Goal: Information Seeking & Learning: Compare options

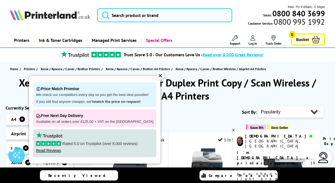
click at [157, 76] on div "✕" at bounding box center [160, 76] width 8 height 8
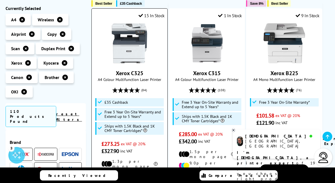
scroll to position [124, 0]
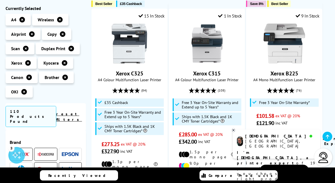
click at [234, 129] on icon at bounding box center [233, 130] width 2 height 2
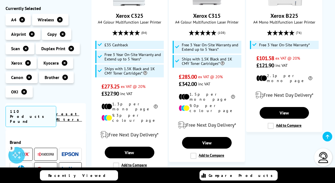
scroll to position [181, 0]
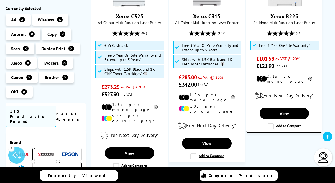
click at [268, 123] on label "Add to Compare" at bounding box center [285, 126] width 34 height 6
click at [0, 0] on input "Add to Compare" at bounding box center [0, 0] width 0 height 0
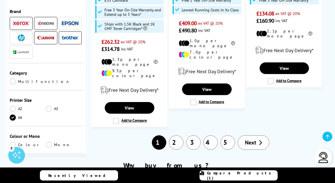
scroll to position [939, 0]
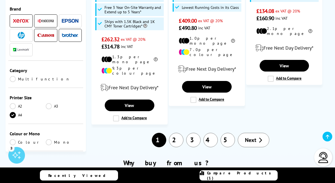
click at [252, 136] on span "Next" at bounding box center [250, 139] width 11 height 7
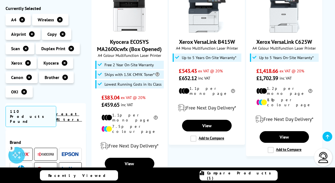
scroll to position [361, 0]
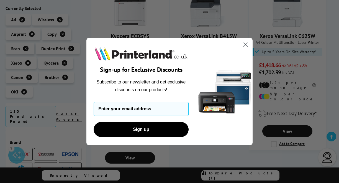
click at [246, 45] on icon "Close dialog" at bounding box center [246, 45] width 4 height 4
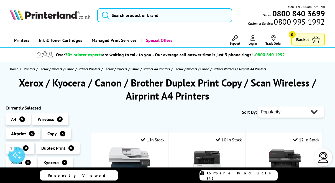
scroll to position [0, 0]
click at [313, 113] on select "Popularity Rating Price - Low to High Price - High to Low Running Costs - Low t…" at bounding box center [291, 111] width 66 height 11
select select "Price Ascending"
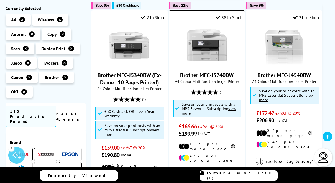
scroll to position [315, 0]
